Goal: Transaction & Acquisition: Purchase product/service

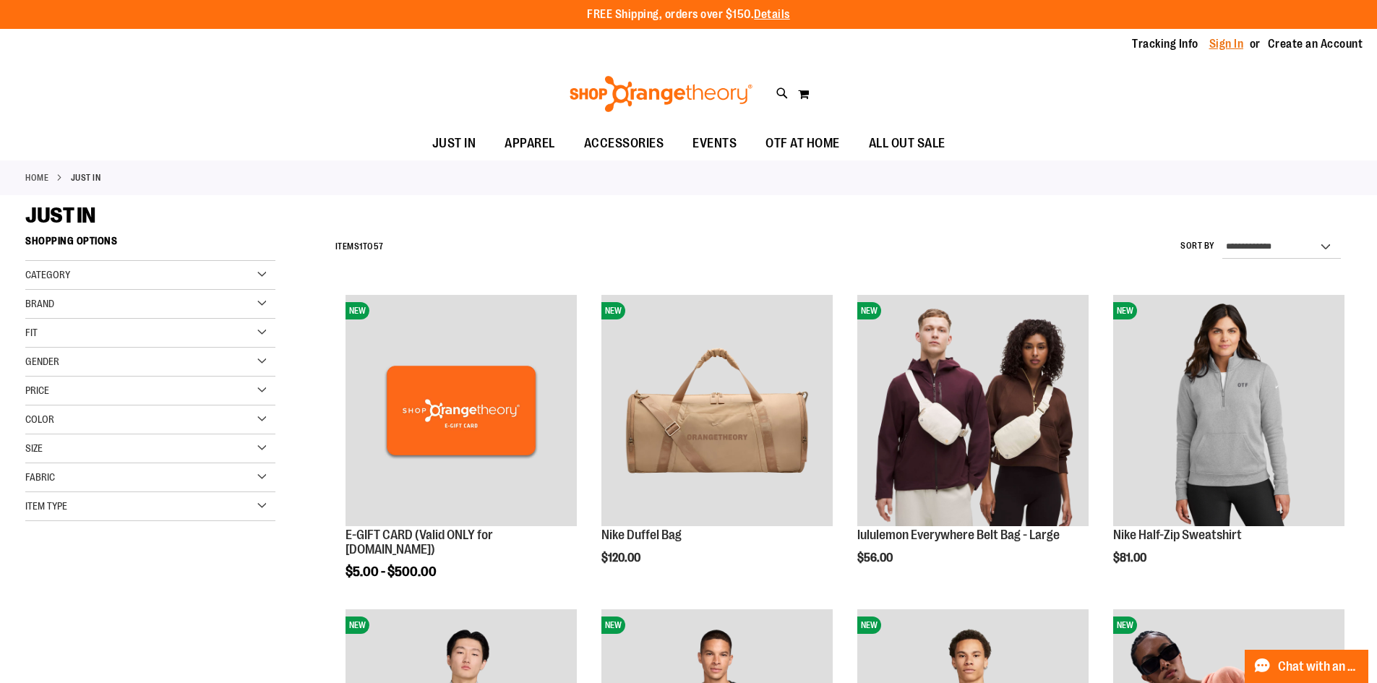
click at [1228, 48] on link "Sign In" at bounding box center [1226, 44] width 35 height 16
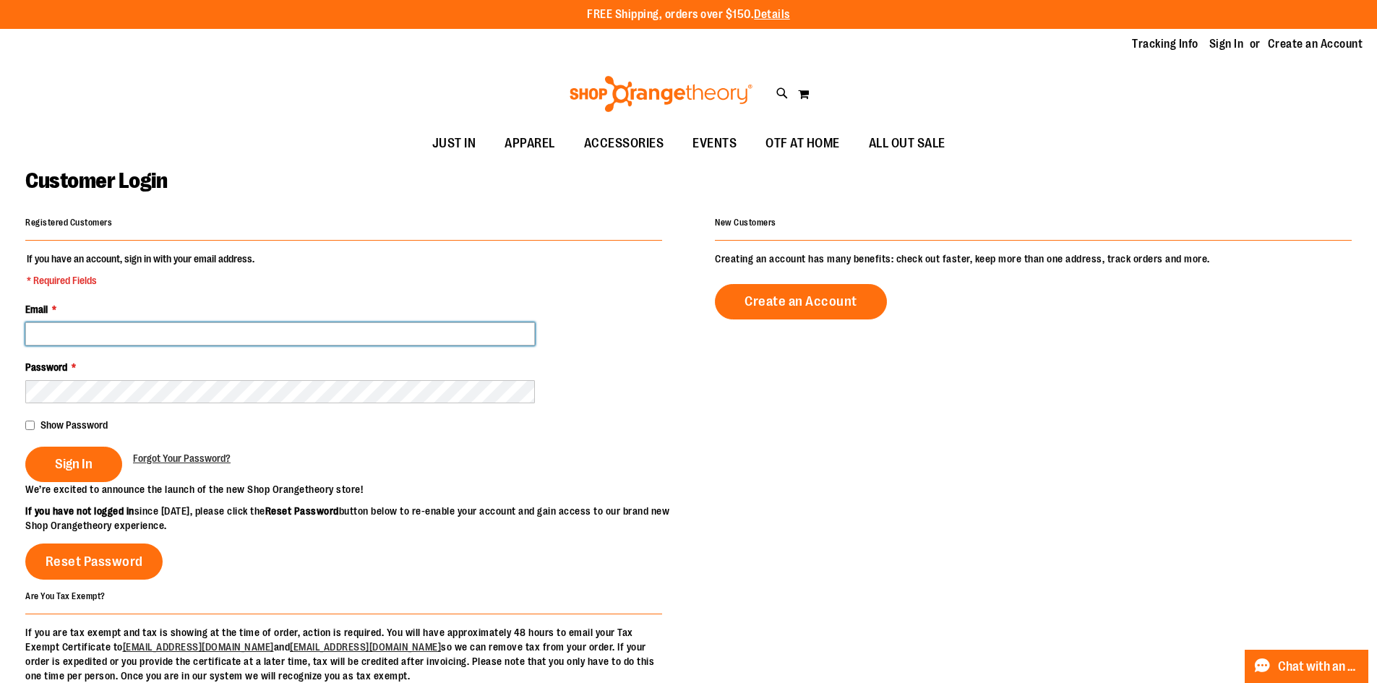
click at [224, 333] on input "Email *" at bounding box center [280, 333] width 510 height 23
type input "**********"
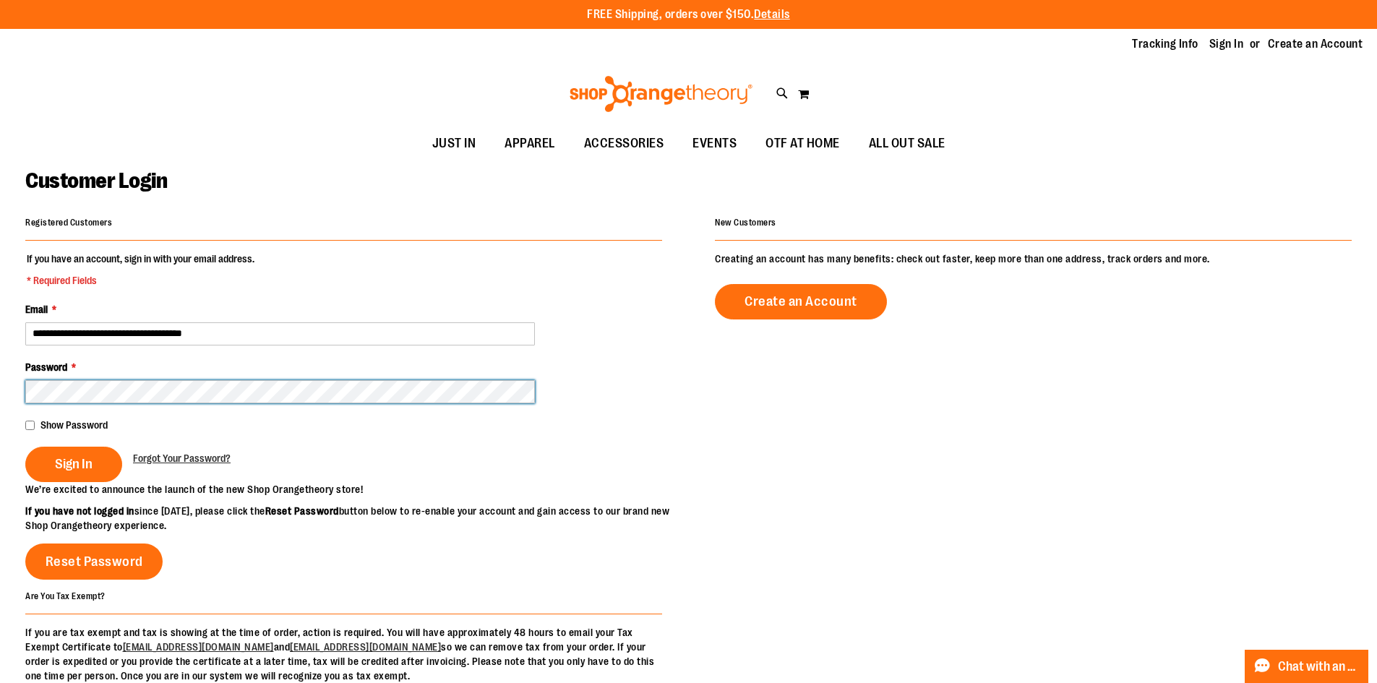
click at [25, 447] on button "Sign In" at bounding box center [73, 464] width 97 height 35
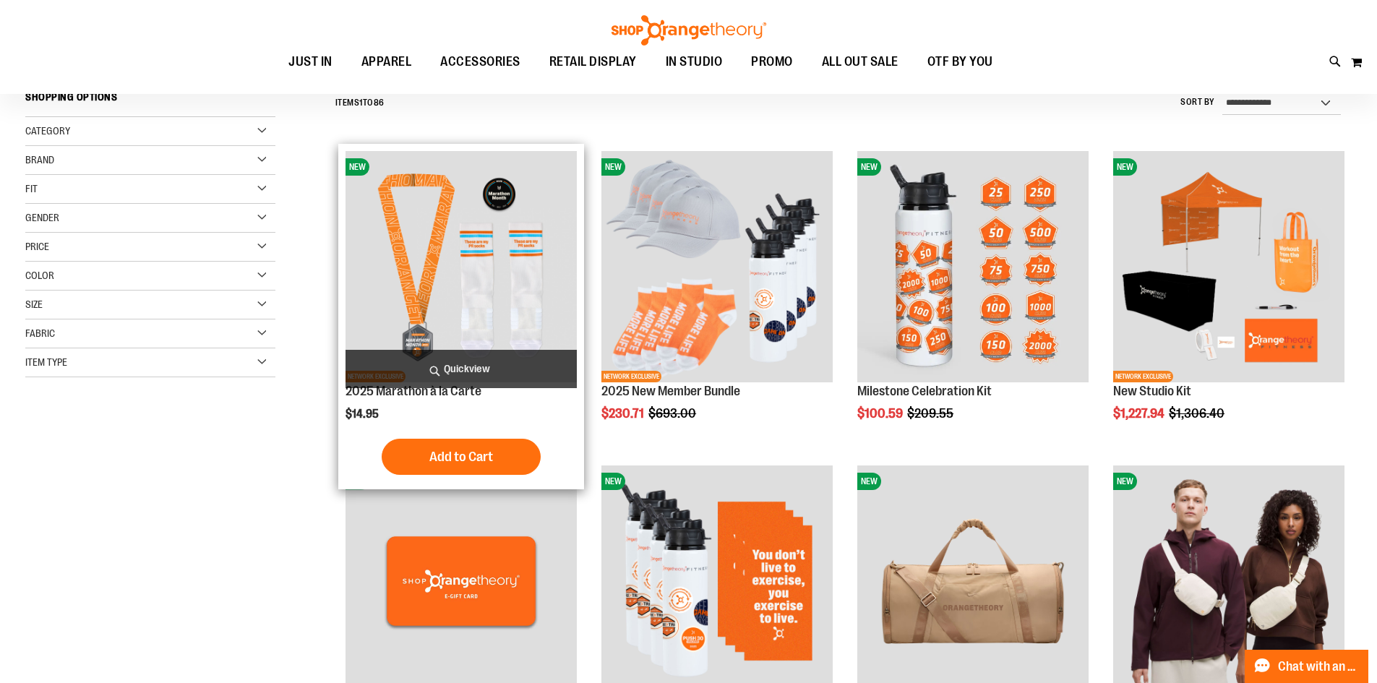
scroll to position [145, 0]
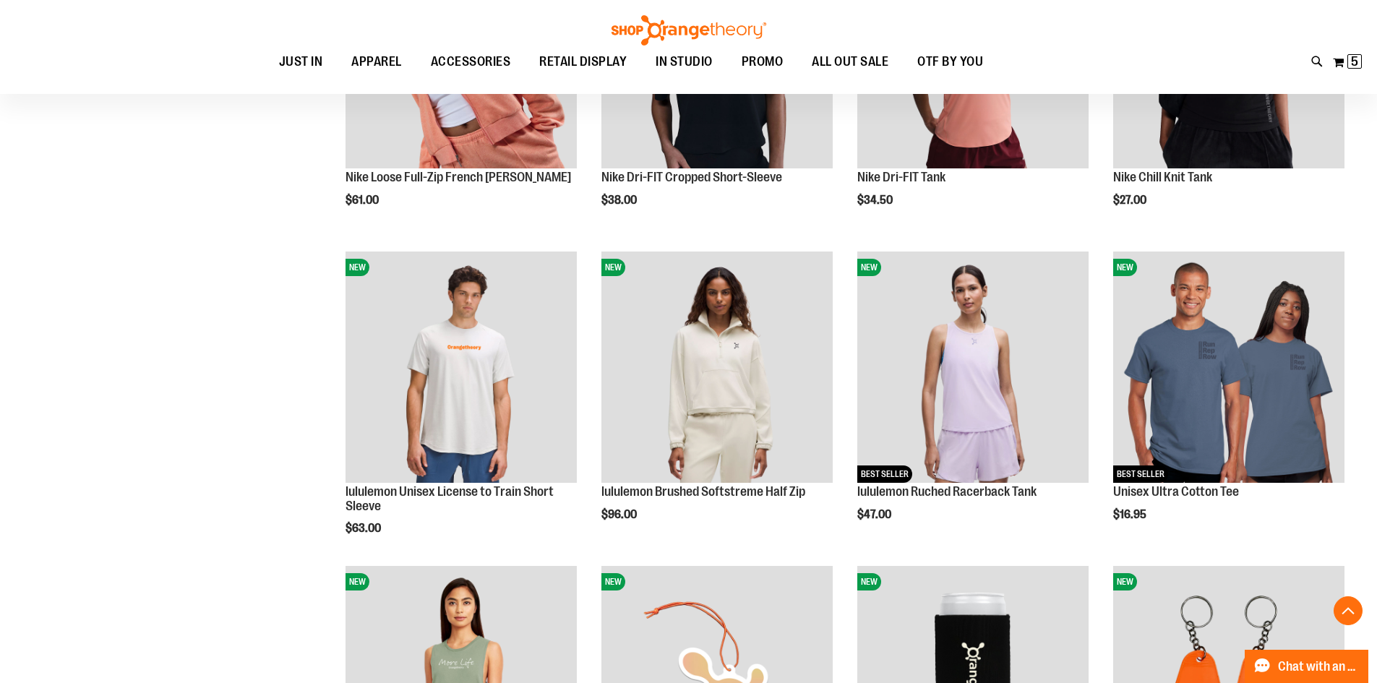
scroll to position [1301, 0]
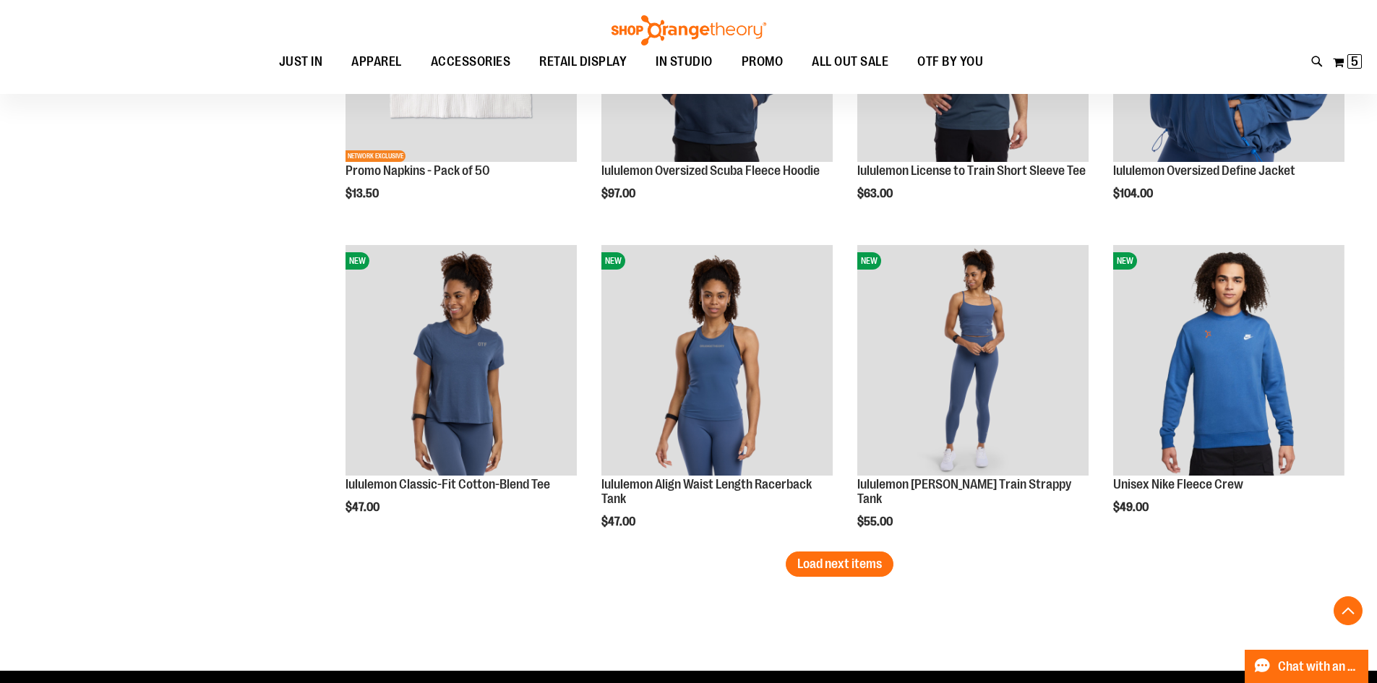
scroll to position [2747, 0]
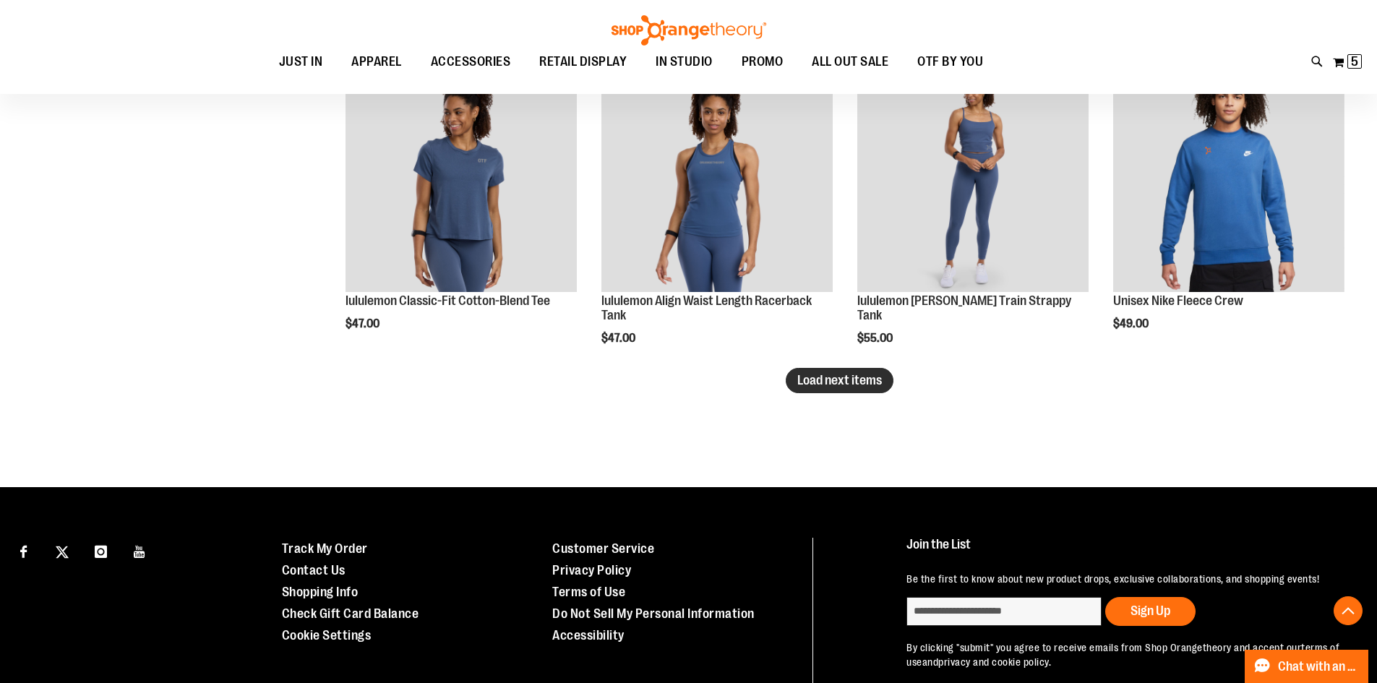
click at [870, 377] on span "Load next items" at bounding box center [839, 380] width 85 height 14
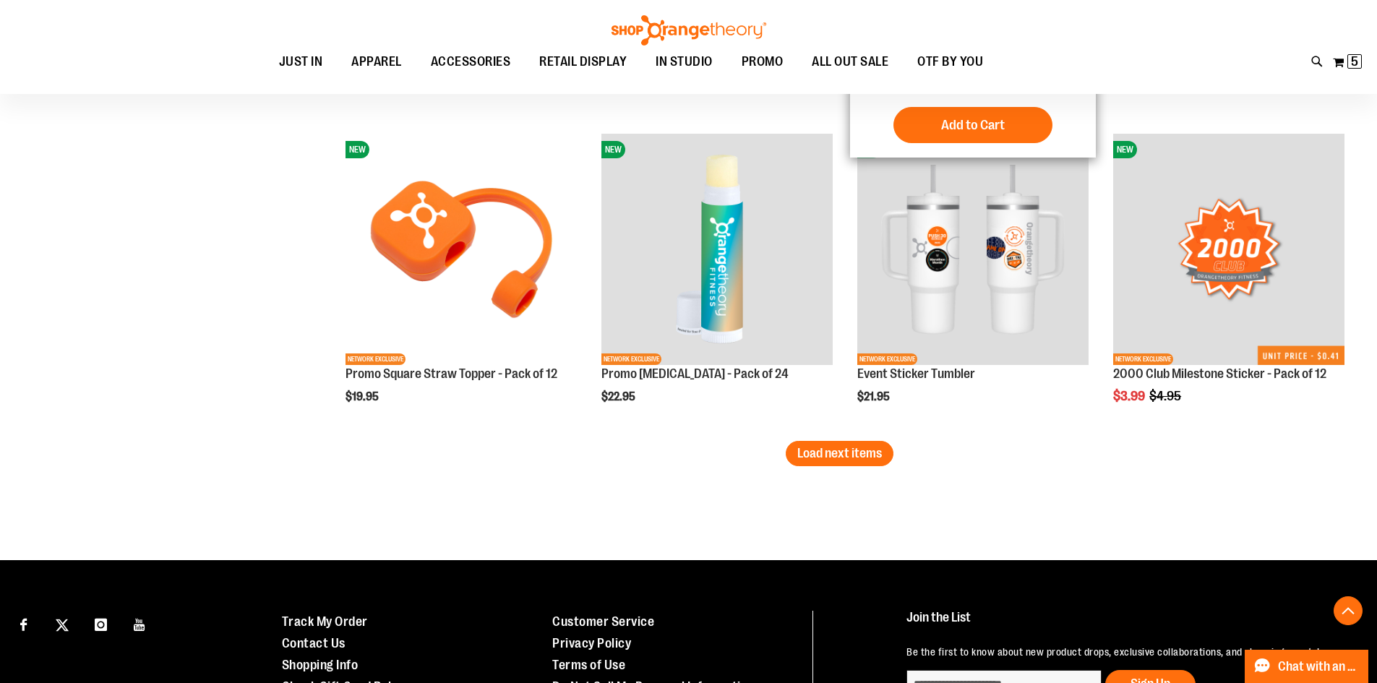
scroll to position [3687, 0]
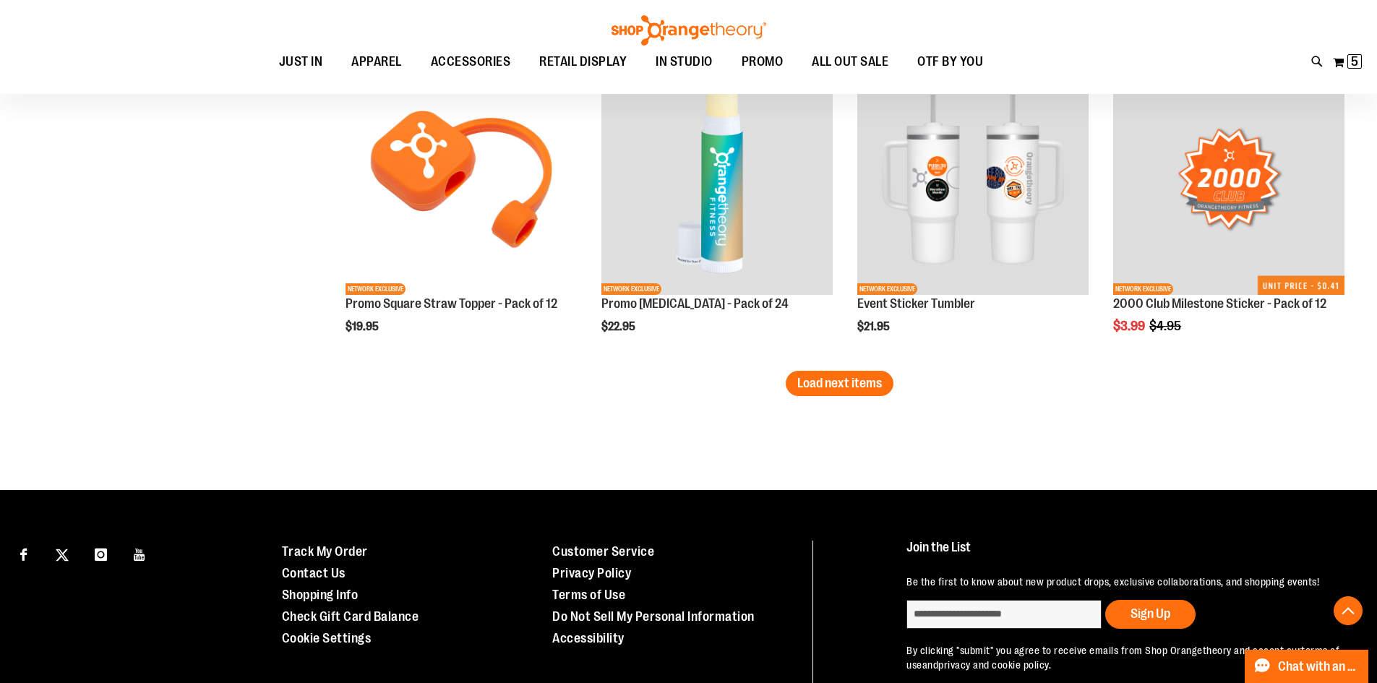
click at [832, 390] on button "Load next items" at bounding box center [840, 383] width 108 height 25
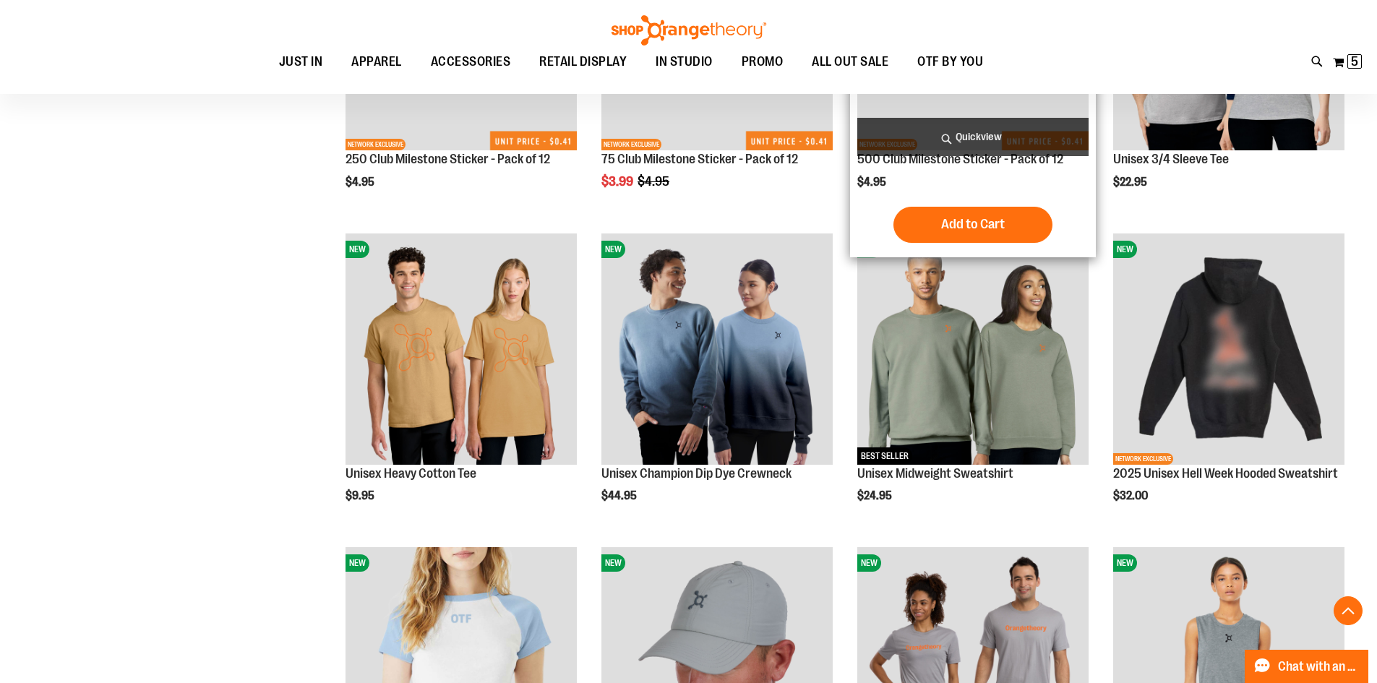
scroll to position [4193, 0]
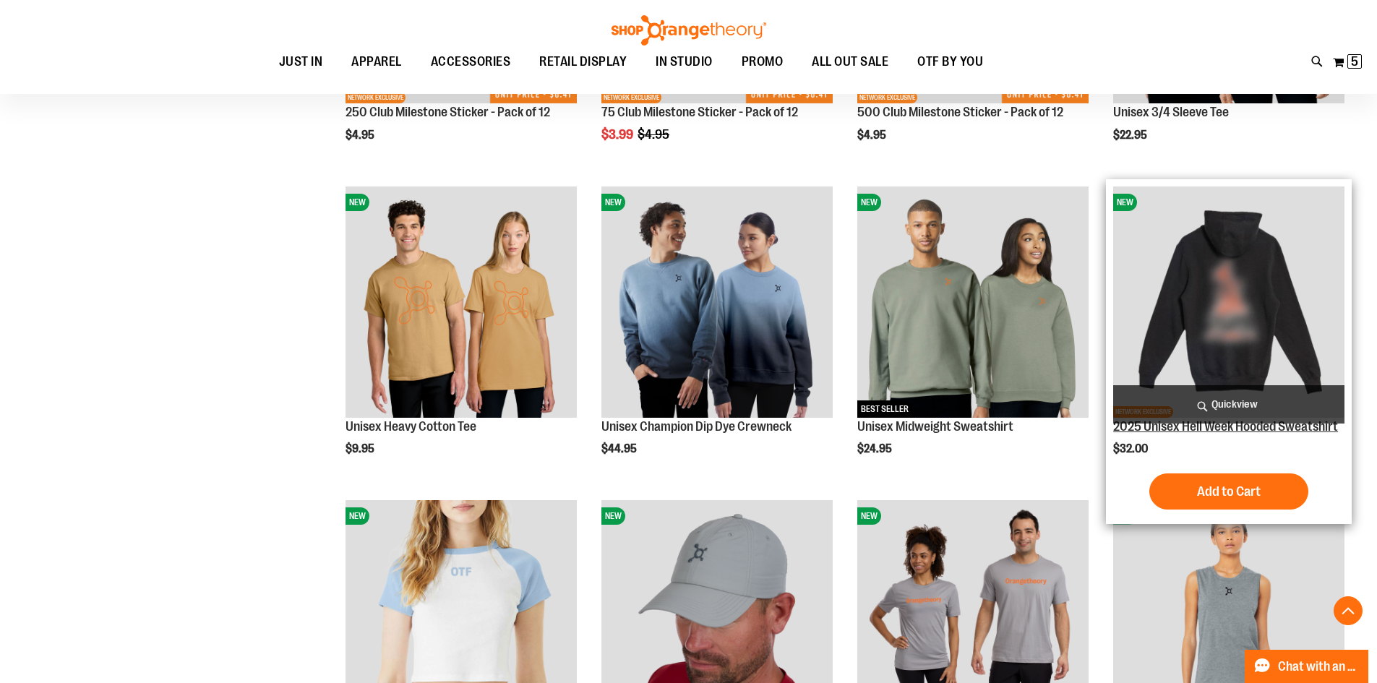
click at [1209, 430] on link "2025 Unisex Hell Week Hooded Sweatshirt" at bounding box center [1225, 426] width 225 height 14
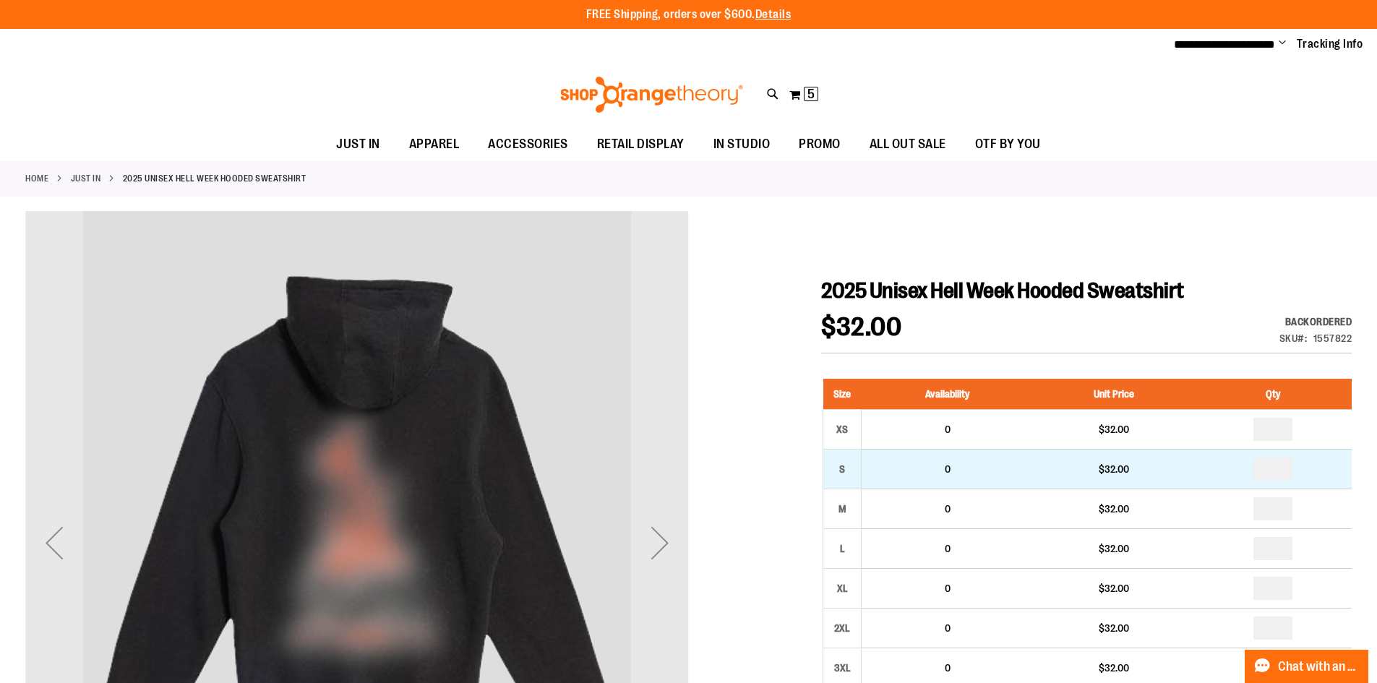
scroll to position [72, 0]
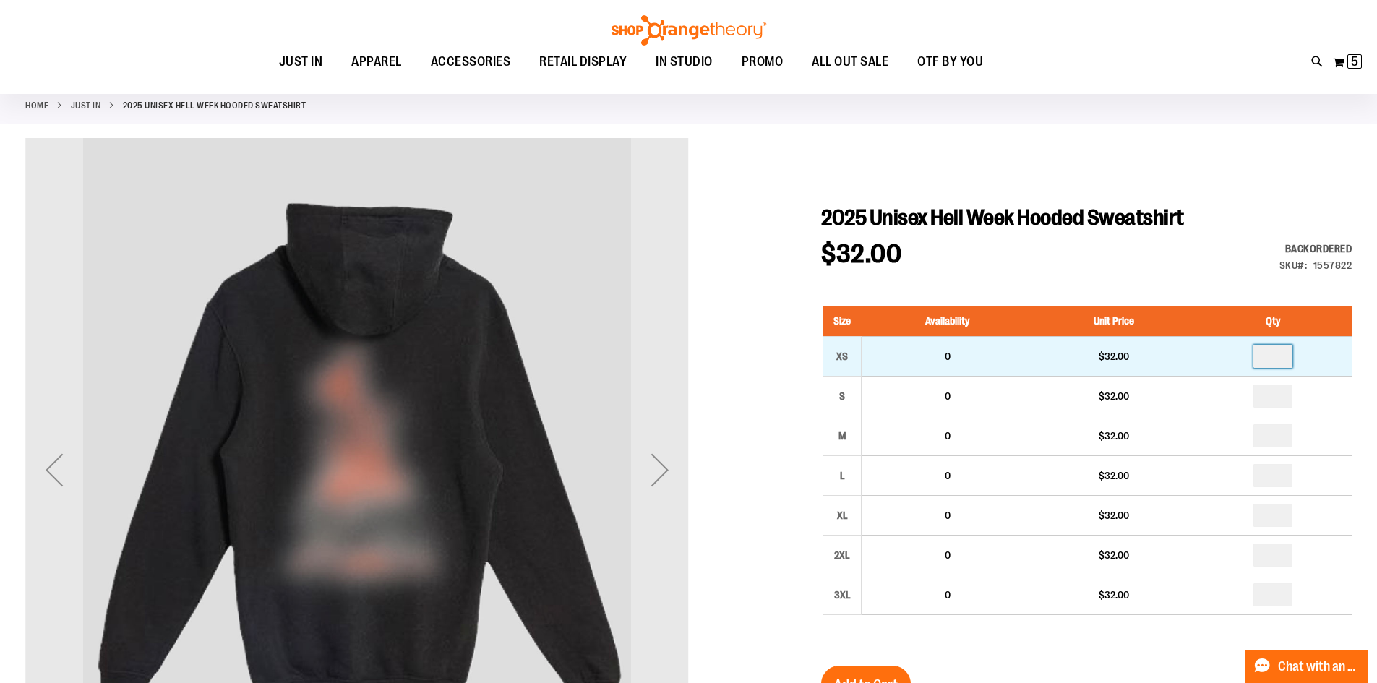
click at [1285, 359] on input "number" at bounding box center [1273, 356] width 39 height 23
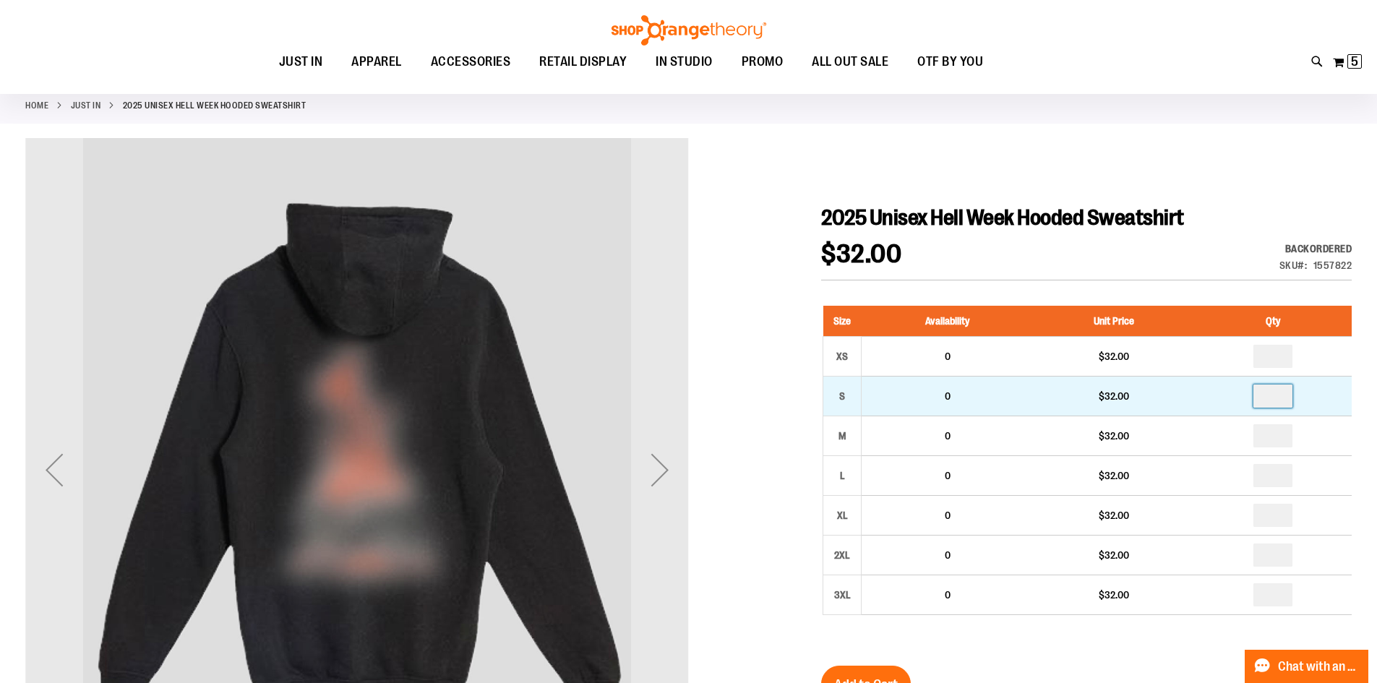
type input "*"
click at [1288, 391] on input "number" at bounding box center [1273, 396] width 39 height 23
type input "*"
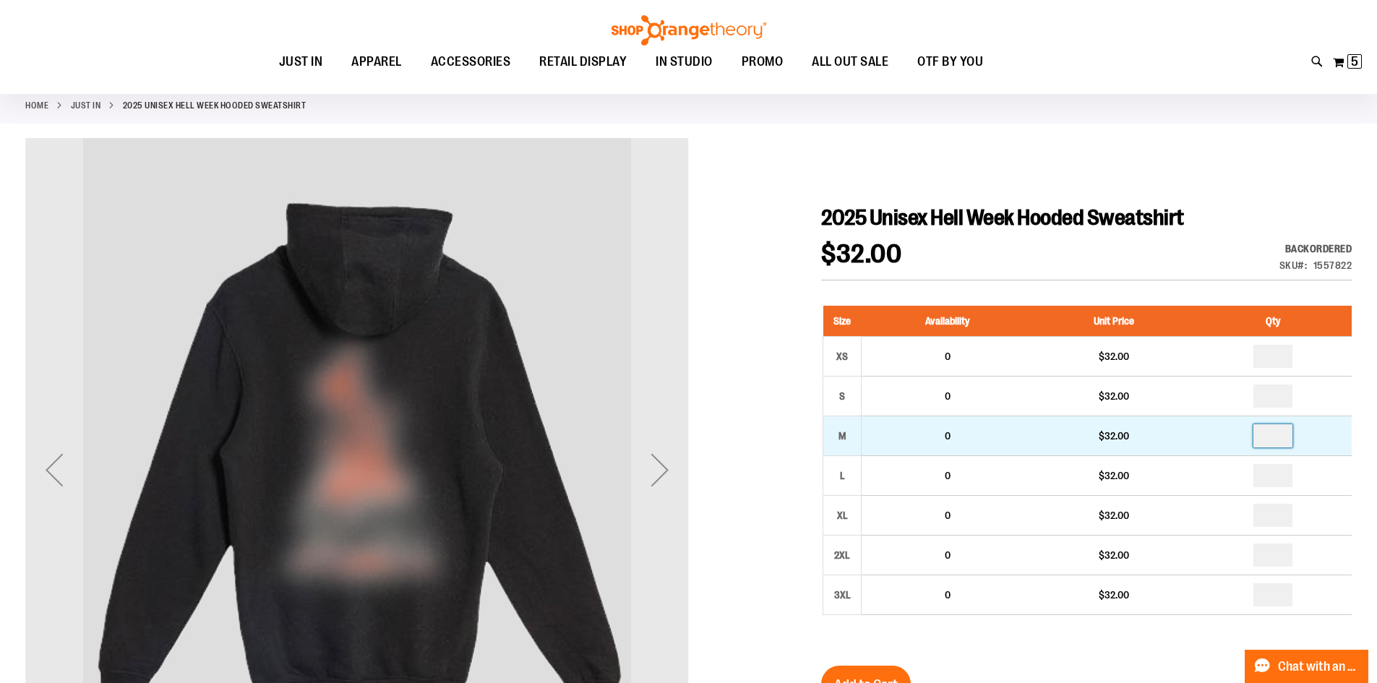
click at [1290, 437] on input "number" at bounding box center [1273, 435] width 39 height 23
type input "*"
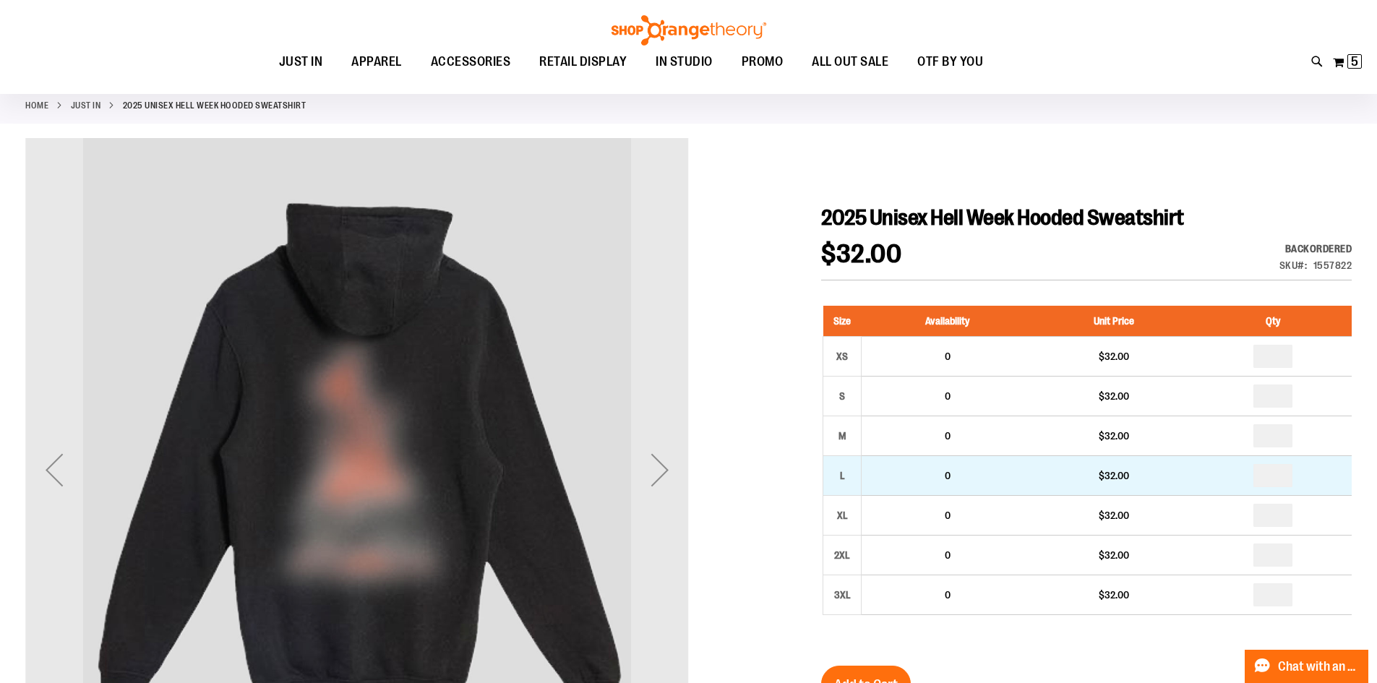
type input "*"
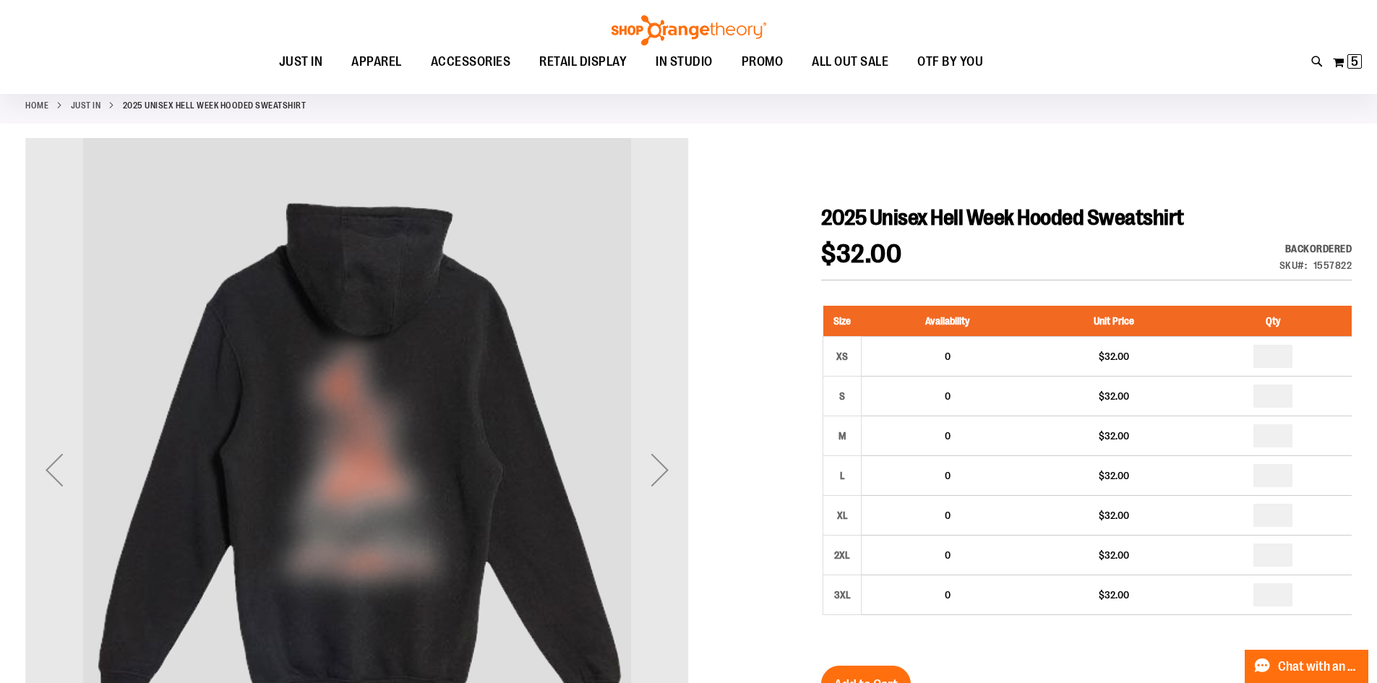
type input "*"
click at [983, 68] on span "OTF BY YOU" at bounding box center [950, 62] width 66 height 33
